Goal: Find specific page/section: Find specific page/section

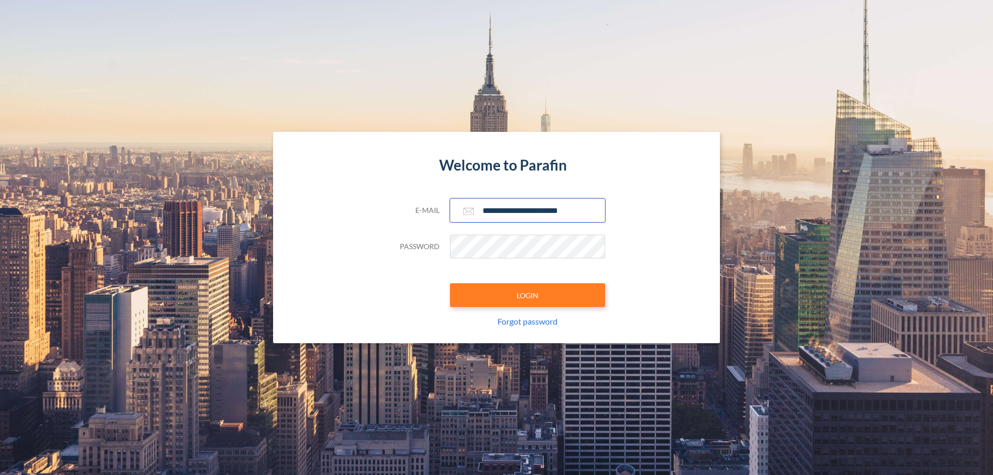
type input "**********"
click at [528, 295] on button "LOGIN" at bounding box center [527, 295] width 155 height 24
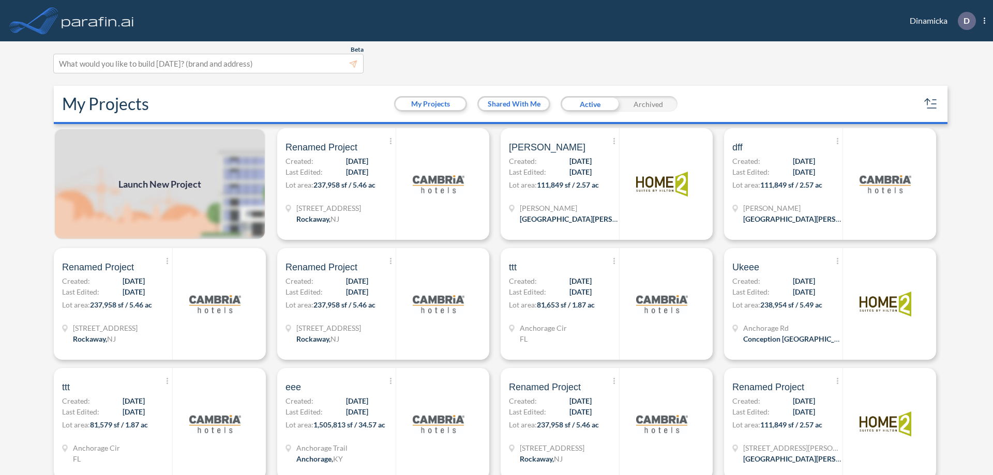
scroll to position [3, 0]
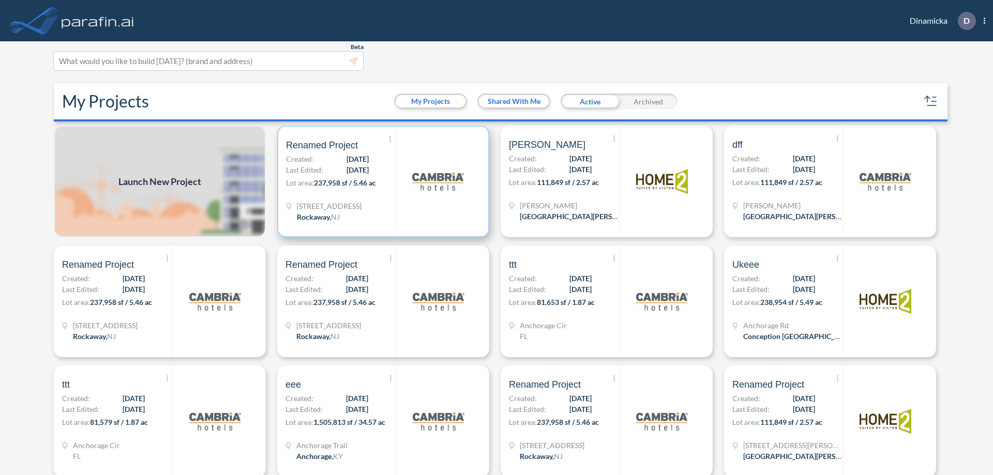
click at [381, 182] on p "Lot area: 237,958 sf / 5.46 ac" at bounding box center [341, 184] width 110 height 15
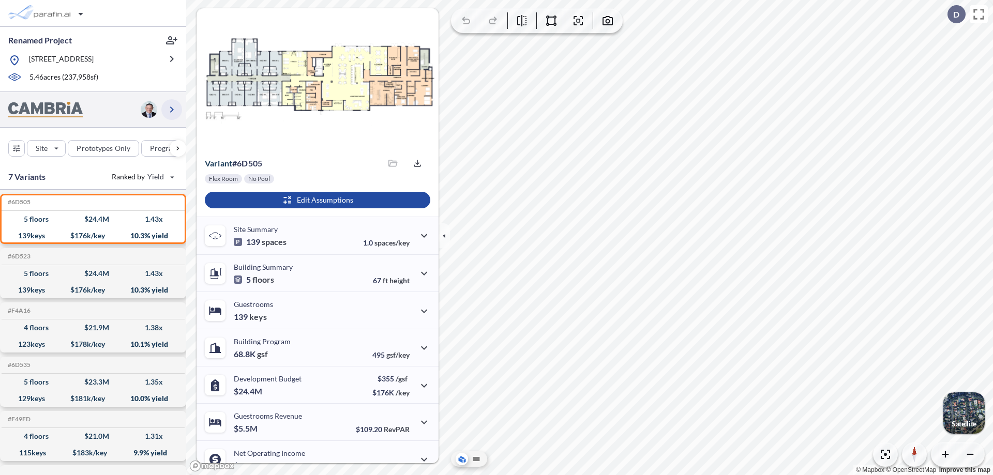
click at [172, 116] on icon "button" at bounding box center [171, 109] width 12 height 12
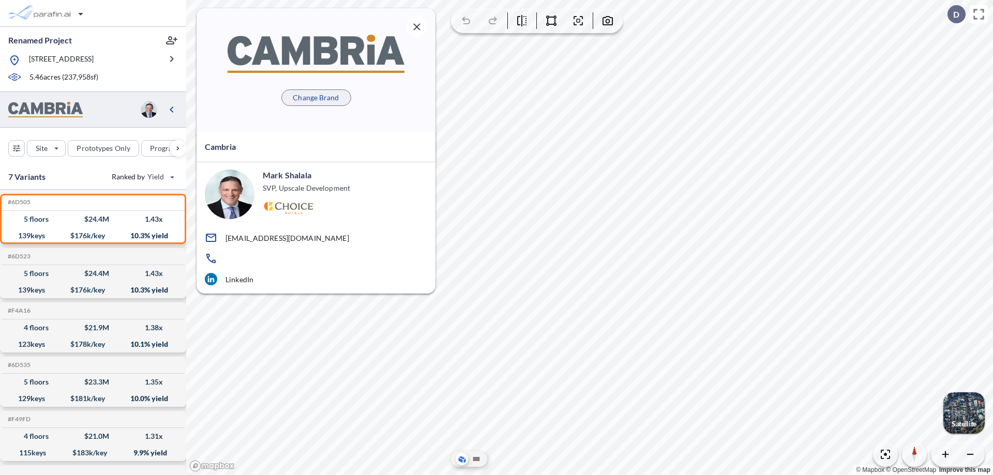
click at [316, 97] on p "Change Brand" at bounding box center [316, 98] width 46 height 10
